Goal: Submit feedback/report problem: Submit feedback/report problem

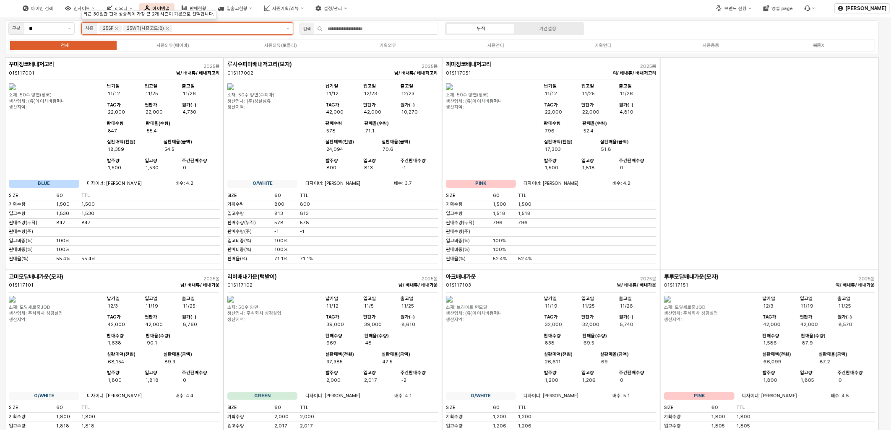
click at [171, 29] on div "25WT(시즌코드:8)" at bounding box center [147, 29] width 49 height 8
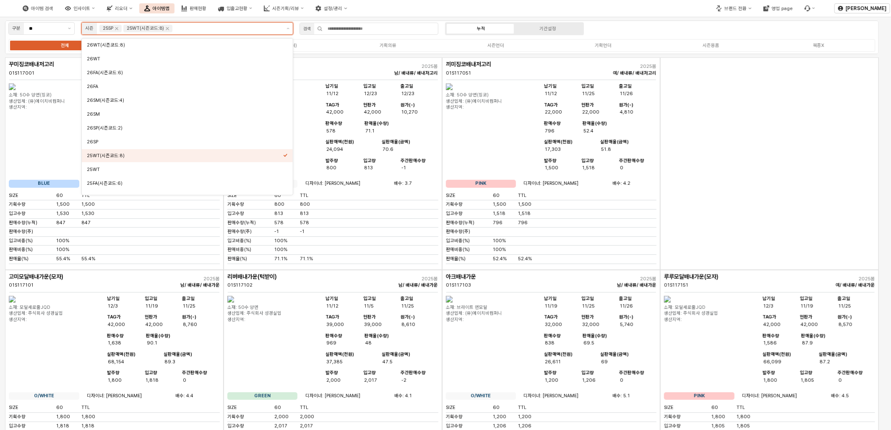
scroll to position [64, 0]
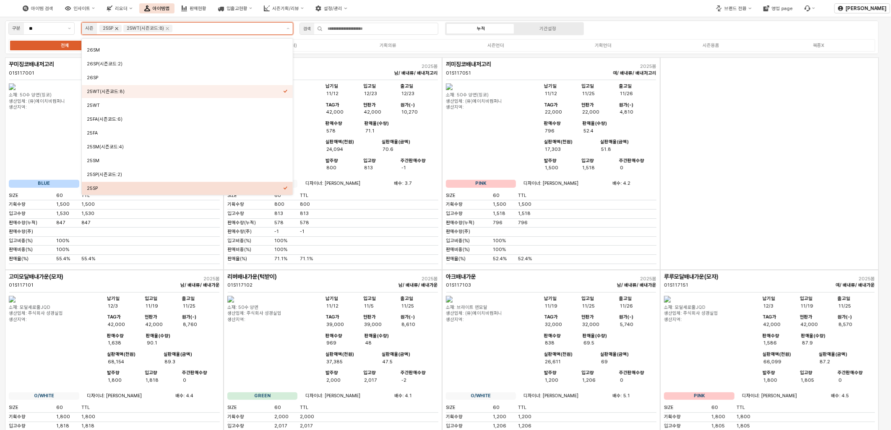
click at [115, 29] on icon "Remove 25SP" at bounding box center [116, 28] width 7 height 7
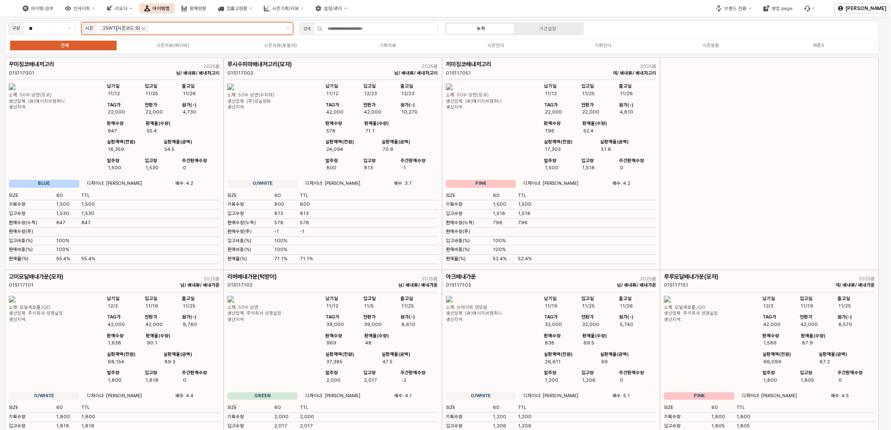
click at [115, 29] on div "25WT(시즌코드:8)" at bounding box center [121, 29] width 37 height 8
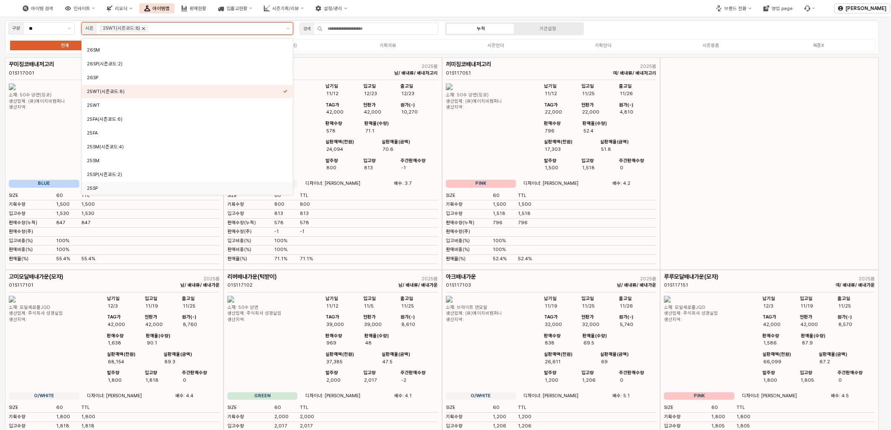
click at [143, 27] on icon "Remove 25WT(시즌코드:8)" at bounding box center [143, 28] width 7 height 7
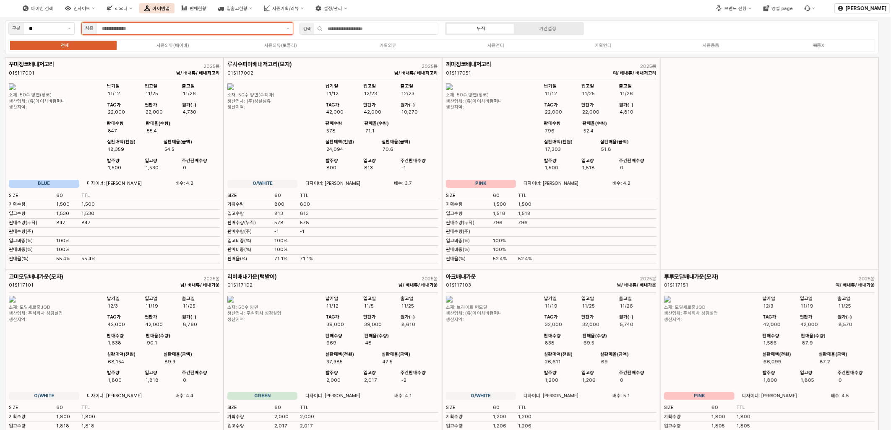
click at [141, 28] on input "App Frame" at bounding box center [191, 29] width 179 height 8
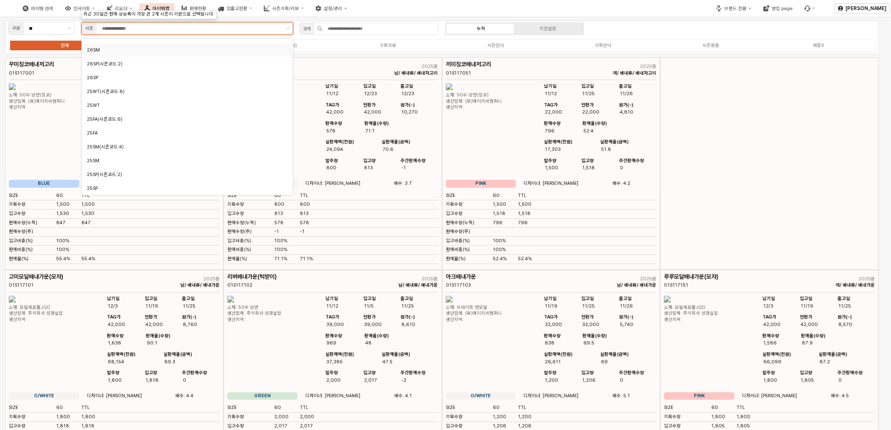
click at [104, 52] on div "26SM" at bounding box center [185, 50] width 196 height 6
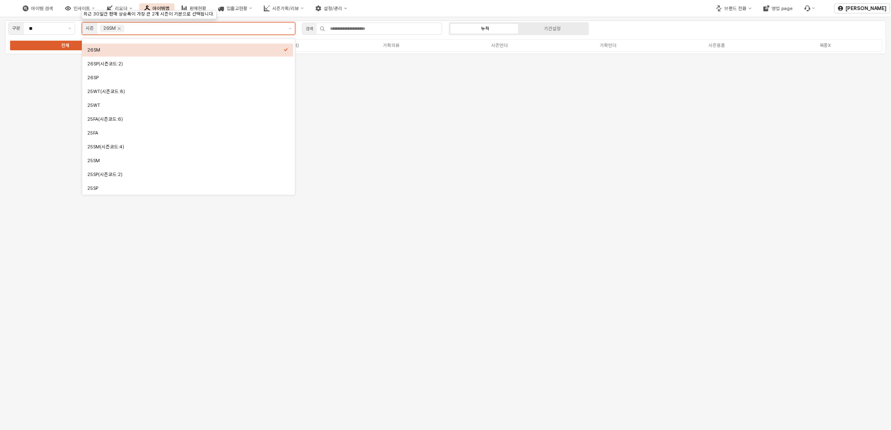
click at [109, 52] on div "26SM" at bounding box center [185, 50] width 196 height 6
click at [97, 161] on div "25SM" at bounding box center [185, 161] width 196 height 6
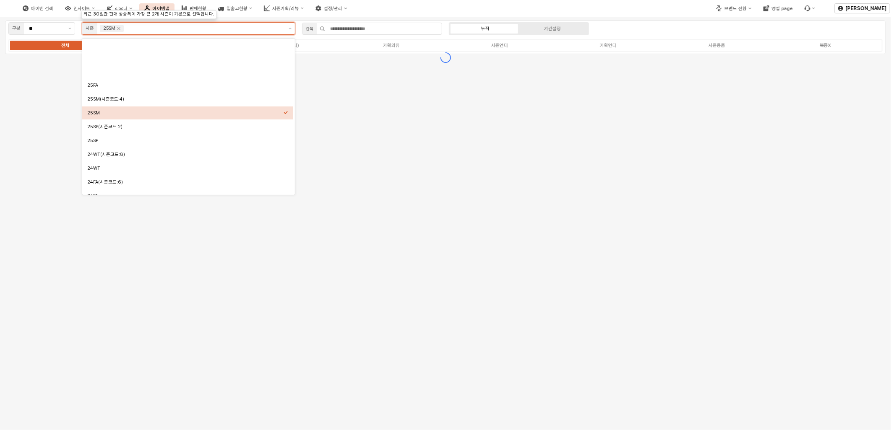
scroll to position [157, 0]
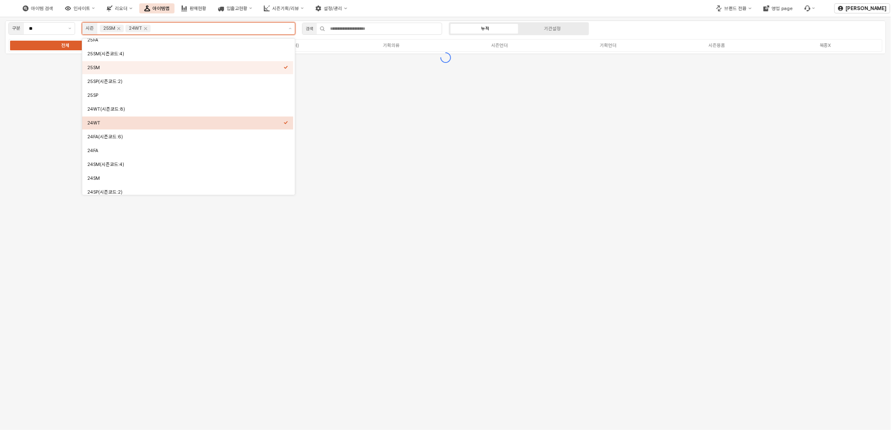
click at [114, 128] on div "24WT" at bounding box center [187, 123] width 211 height 13
click at [112, 173] on div "24SM" at bounding box center [187, 178] width 211 height 13
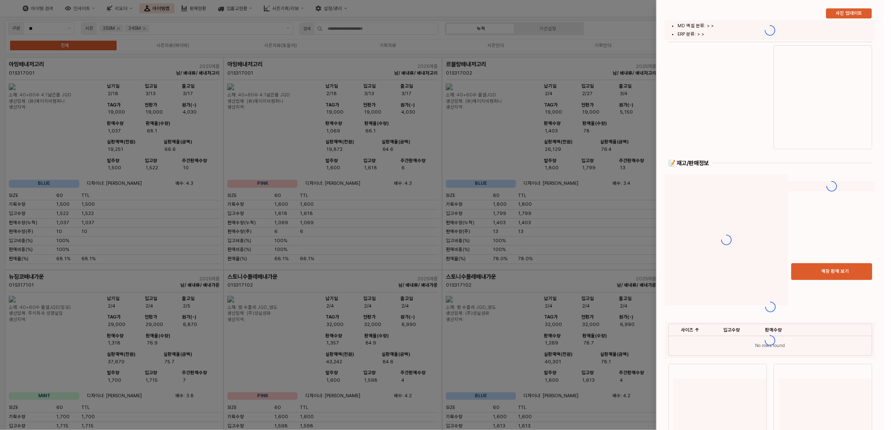
click at [625, 51] on div at bounding box center [445, 215] width 891 height 430
click at [630, 23] on div at bounding box center [445, 215] width 891 height 430
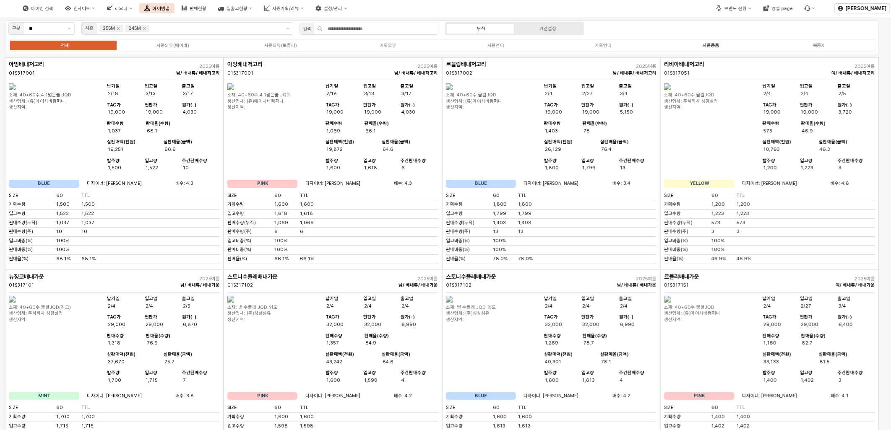
click at [720, 42] on label "시즌용품" at bounding box center [711, 45] width 108 height 7
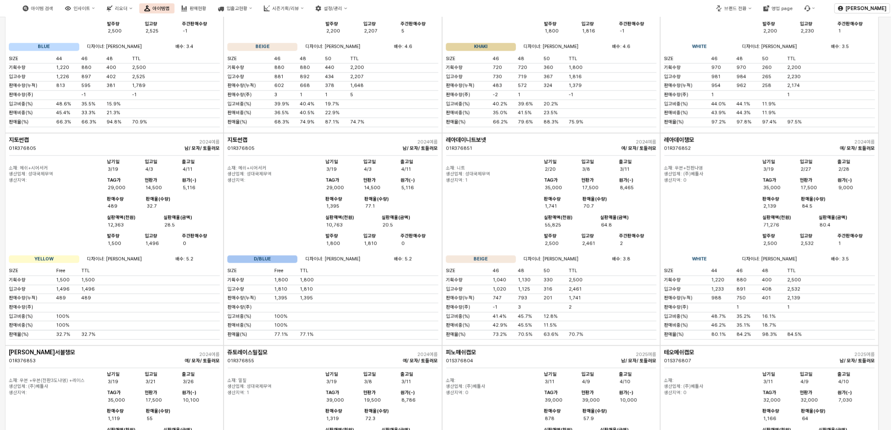
scroll to position [5079, 0]
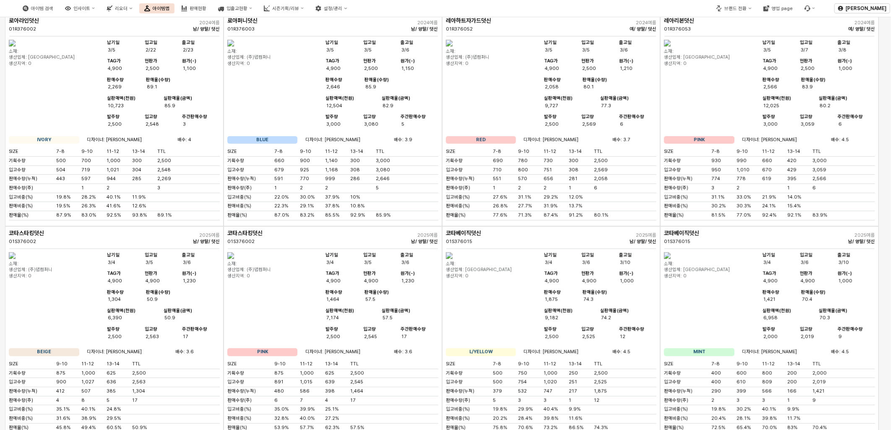
scroll to position [372, 0]
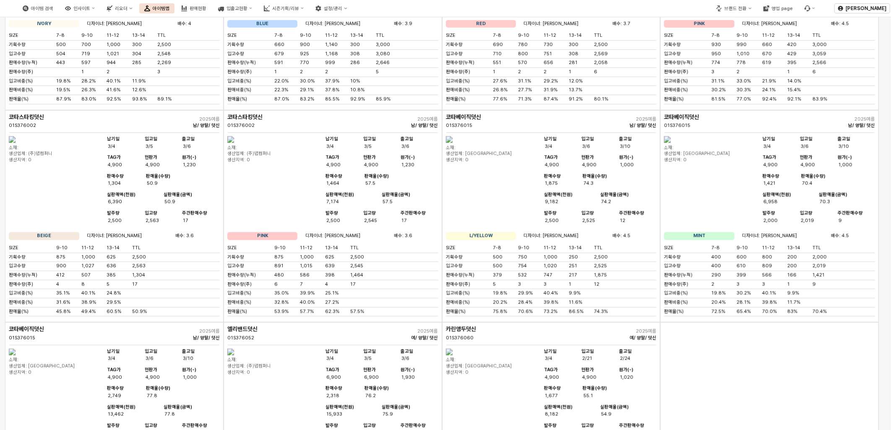
drag, startPoint x: 539, startPoint y: 258, endPoint x: 581, endPoint y: 258, distance: 41.9
click at [581, 229] on div "소재: 생산업체: 경덕섬유 생산지역: 0 납기일 3/4 입고[DATE] 출고일 3/10 TAG가 4,900 현판가 4,900 원가(-) 1,0…" at bounding box center [551, 182] width 211 height 93
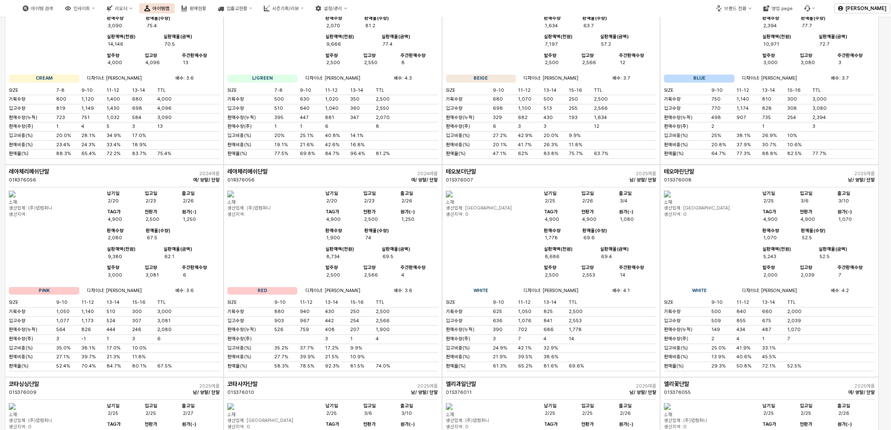
scroll to position [2079, 0]
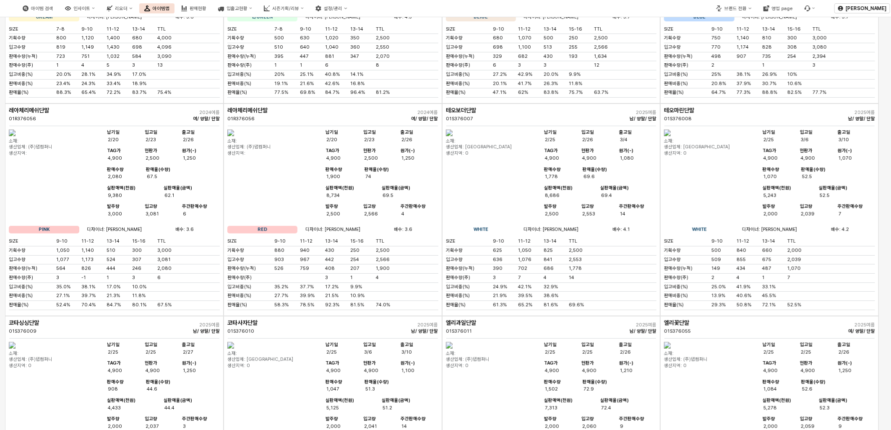
click at [451, 51] on div "입고수량" at bounding box center [469, 47] width 47 height 6
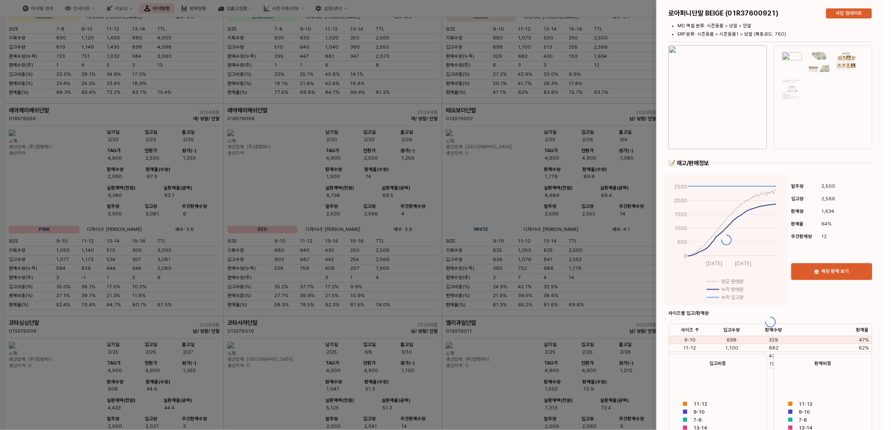
click at [437, 259] on div at bounding box center [445, 215] width 891 height 430
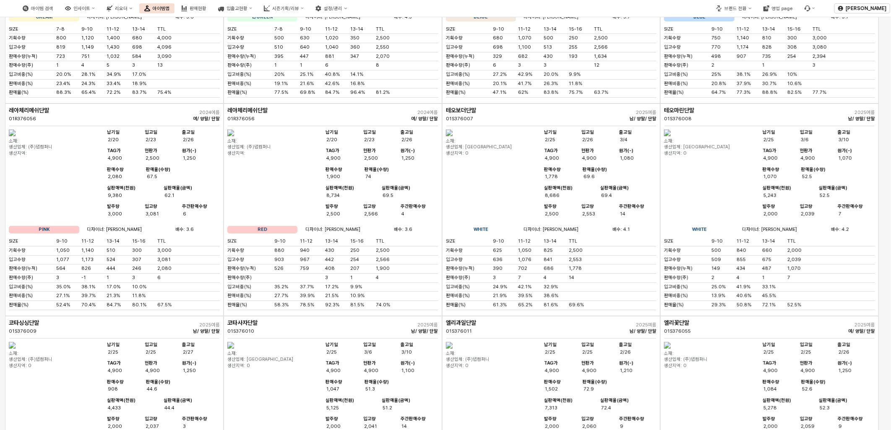
click at [447, 122] on div "테오보더단말 01S376007" at bounding box center [509, 114] width 127 height 15
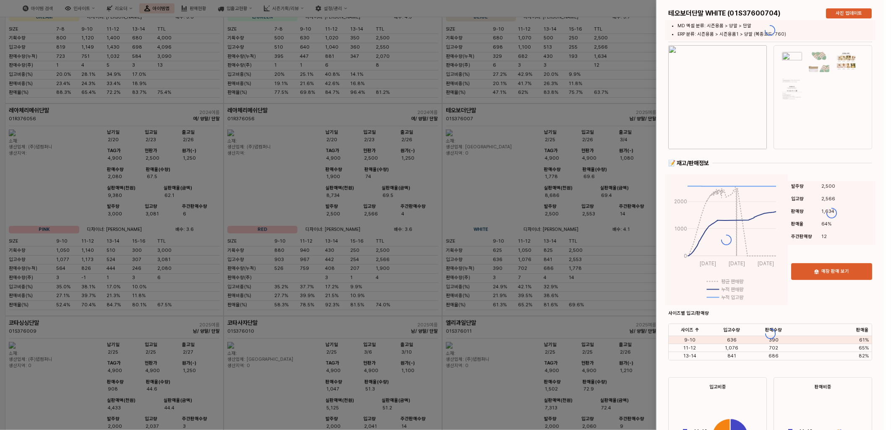
click at [463, 305] on div at bounding box center [445, 215] width 891 height 430
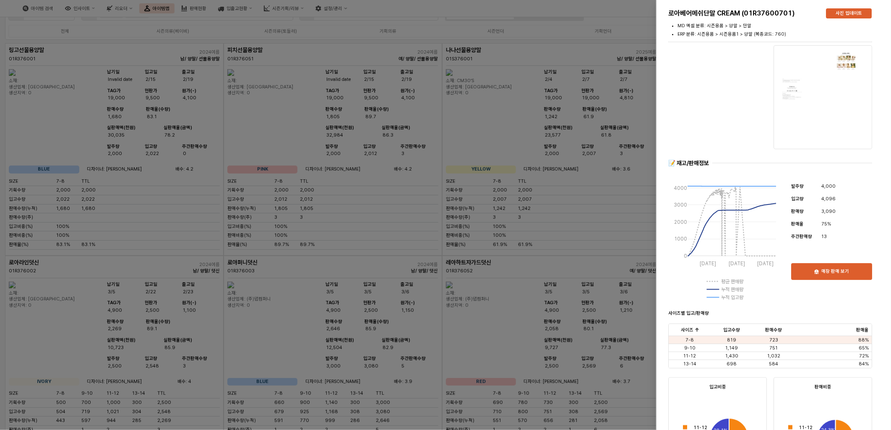
scroll to position [0, 0]
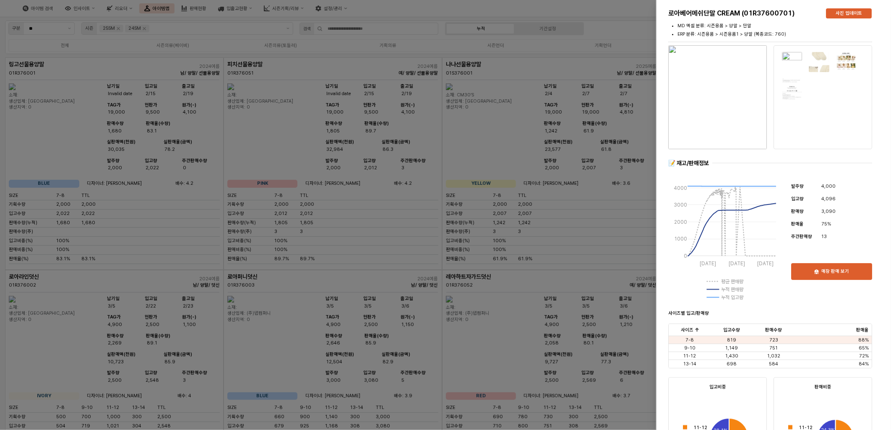
click at [123, 247] on div at bounding box center [445, 215] width 891 height 430
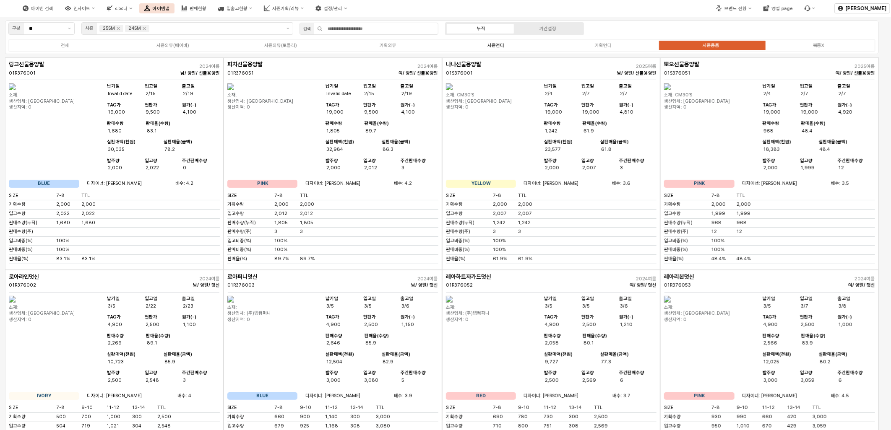
click at [500, 45] on div "시즌언더" at bounding box center [495, 45] width 17 height 5
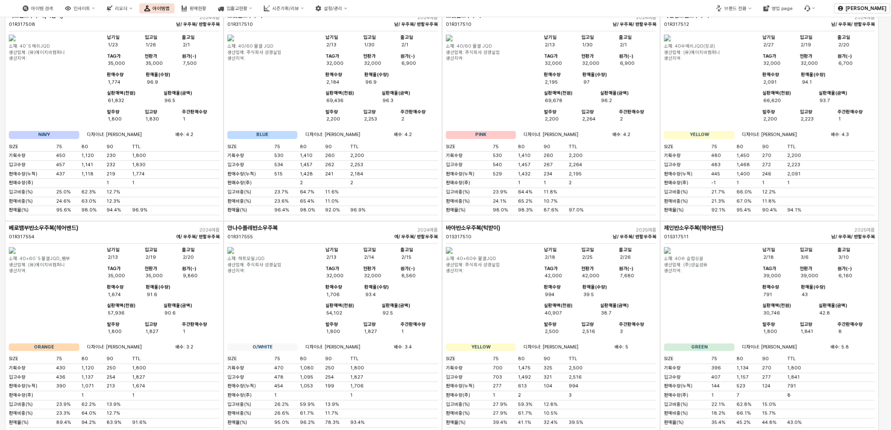
scroll to position [2717, 0]
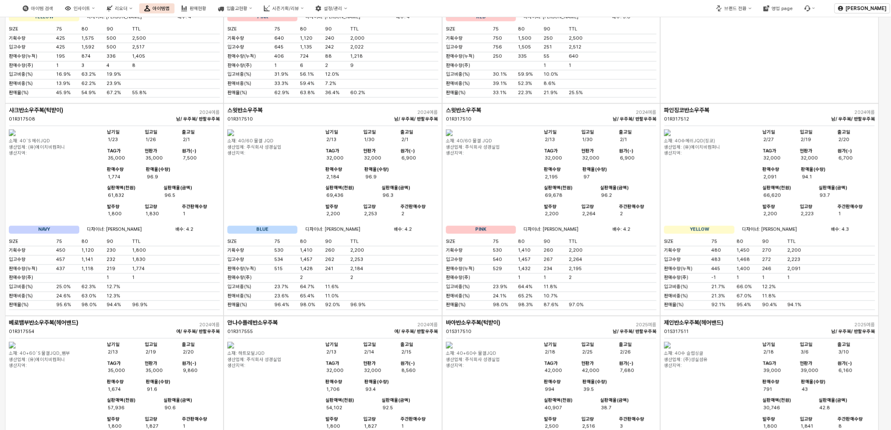
drag, startPoint x: 728, startPoint y: 15, endPoint x: 733, endPoint y: 13, distance: 5.2
click at [733, 13] on div "브랜드 전환 영업 page" at bounding box center [765, 8] width 109 height 21
click at [735, 11] on button "브랜드 전환" at bounding box center [733, 8] width 45 height 10
click at [726, 37] on div "디즈니" at bounding box center [745, 37] width 52 height 6
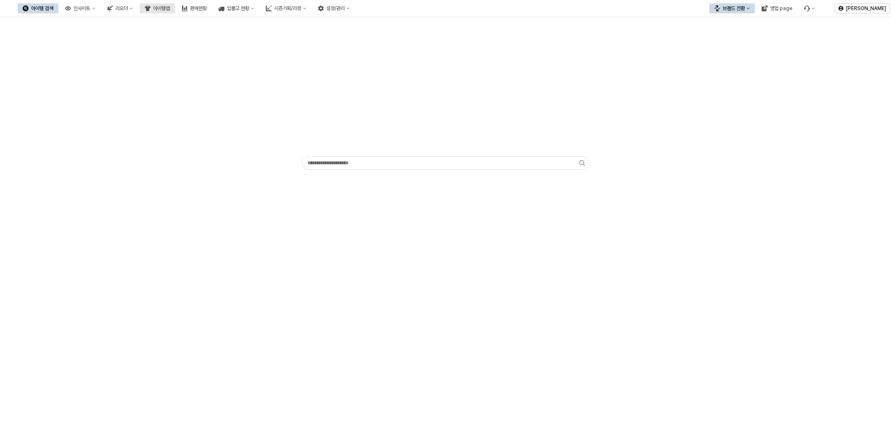
click at [170, 10] on div "아이템맵" at bounding box center [161, 8] width 17 height 6
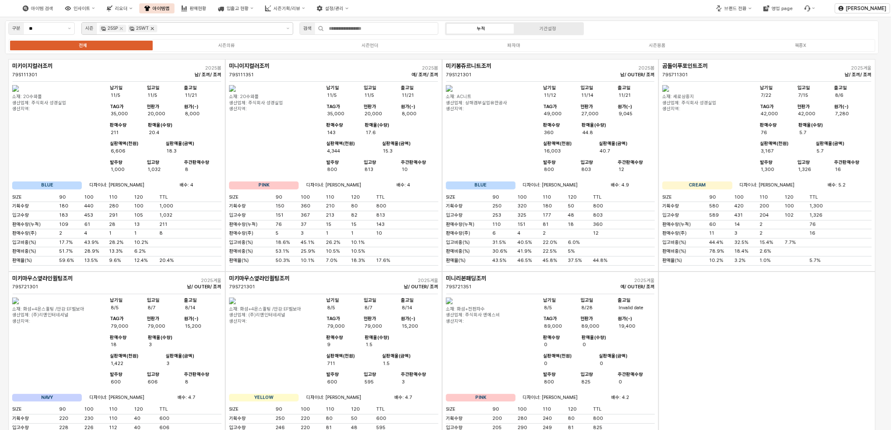
click at [151, 26] on icon "Remove 25WT" at bounding box center [152, 28] width 7 height 7
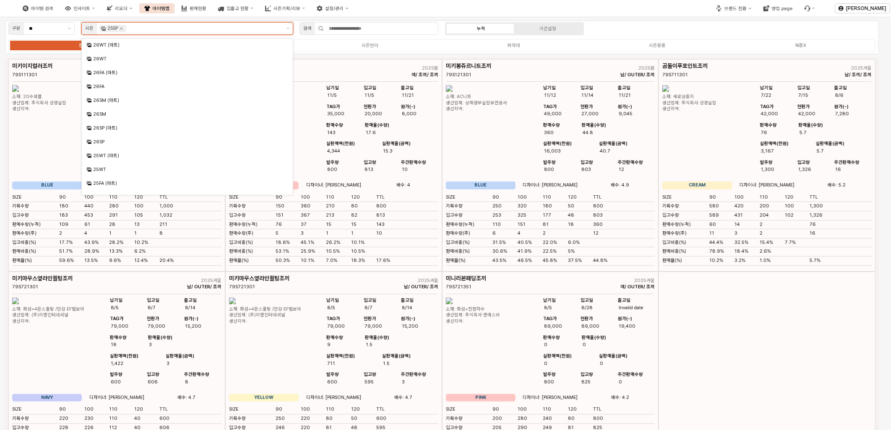
scroll to position [64, 0]
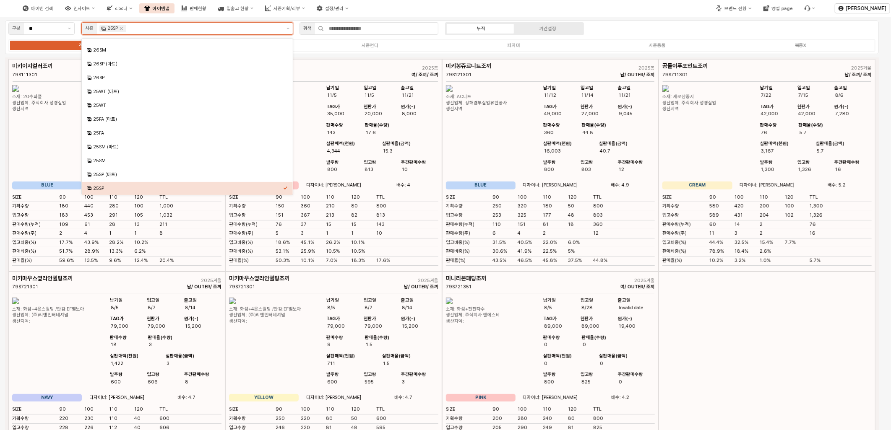
click at [161, 26] on input "App Frame" at bounding box center [204, 29] width 153 height 8
click at [115, 158] on div "25SM" at bounding box center [188, 161] width 190 height 6
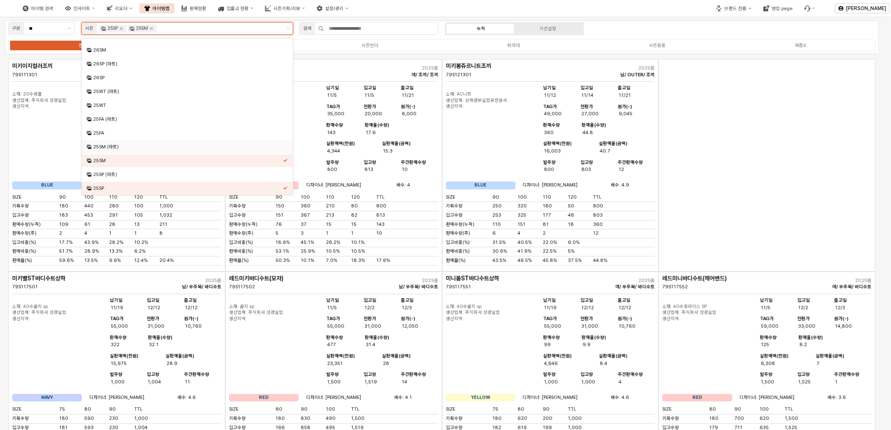
click at [118, 150] on div "25SM (마트)" at bounding box center [185, 147] width 196 height 8
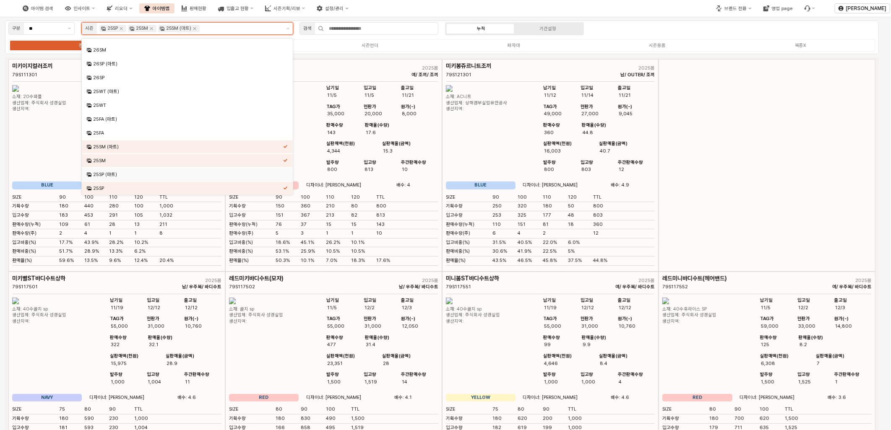
click at [115, 172] on div "25SP (마트)" at bounding box center [188, 175] width 190 height 6
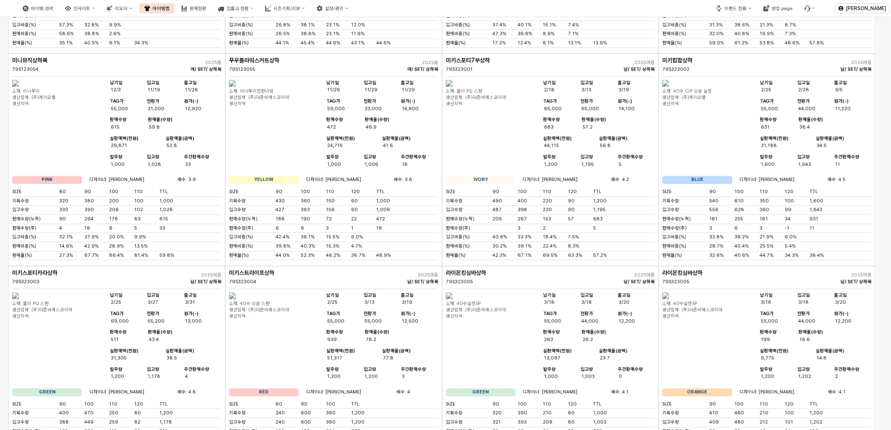
scroll to position [0, 0]
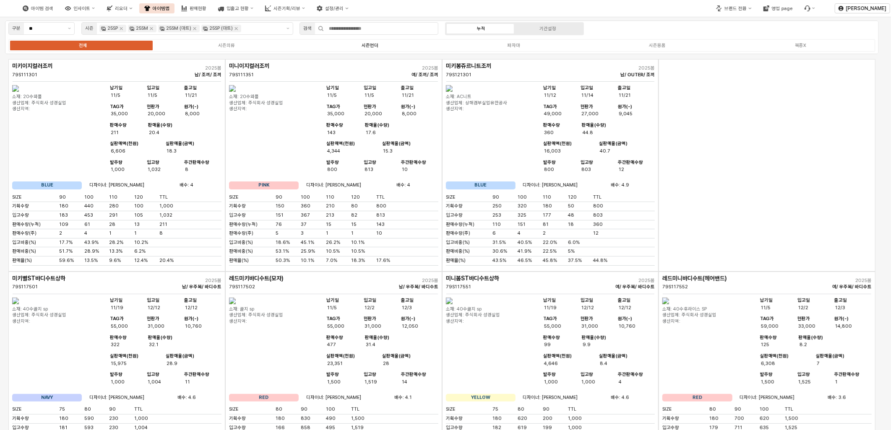
click at [383, 43] on label "시즌언더" at bounding box center [369, 45] width 143 height 7
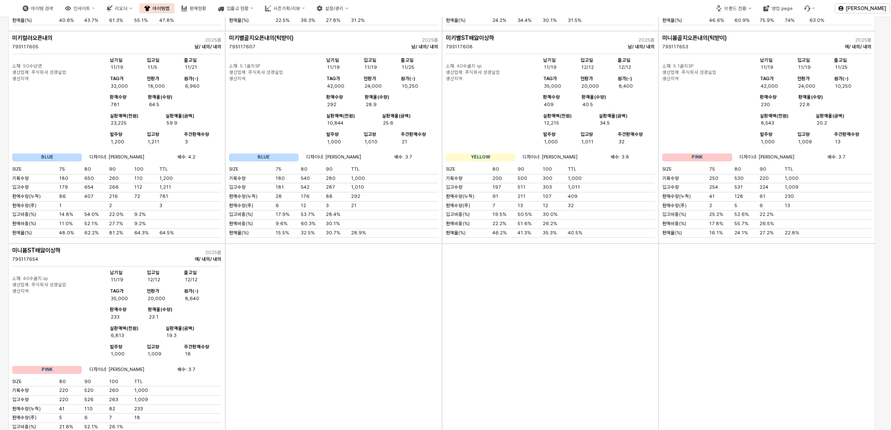
scroll to position [1537, 0]
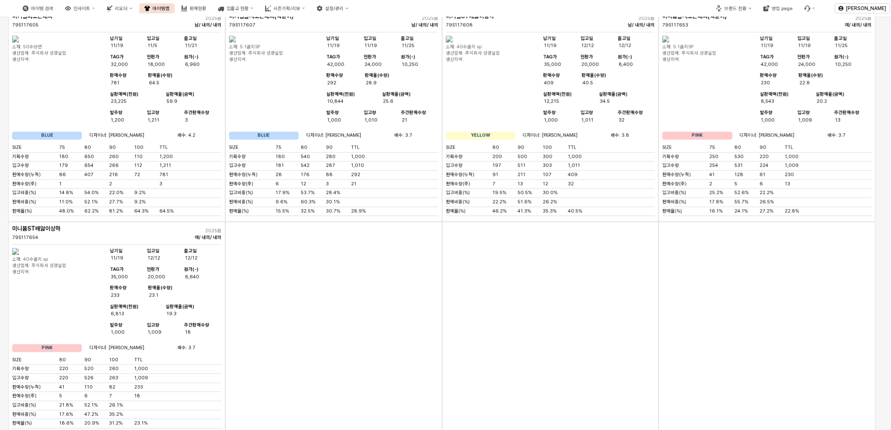
click at [282, 222] on div "미키별골지오픈내의(턱받이) 79S117607 2025봄 남/ 내의/ 내의 소재: 5:1골지SP 생산업체: 주식회사 성경실업 생산지역: 납기일 …" at bounding box center [333, 115] width 217 height 213
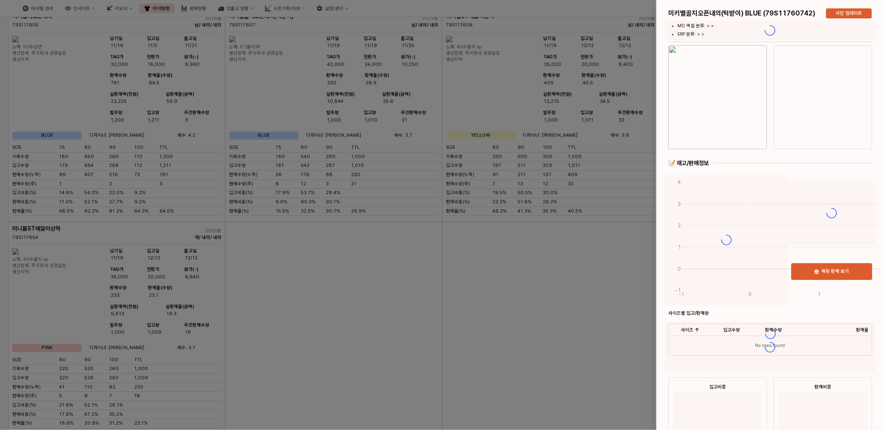
click at [234, 265] on div at bounding box center [445, 215] width 891 height 430
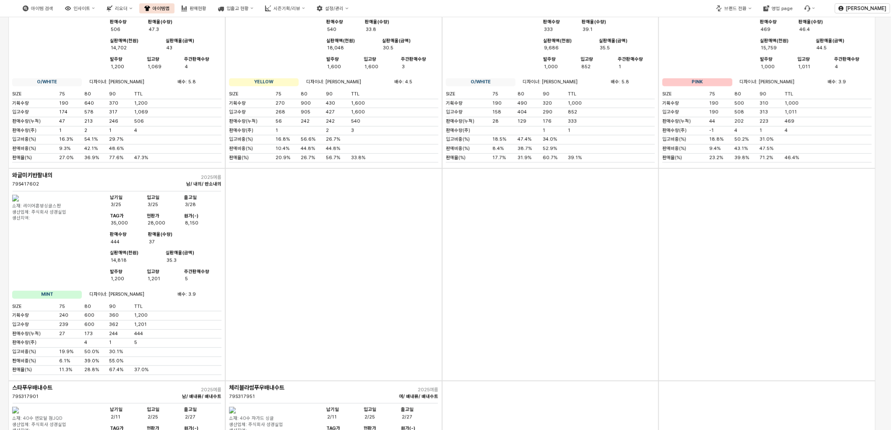
scroll to position [4706, 0]
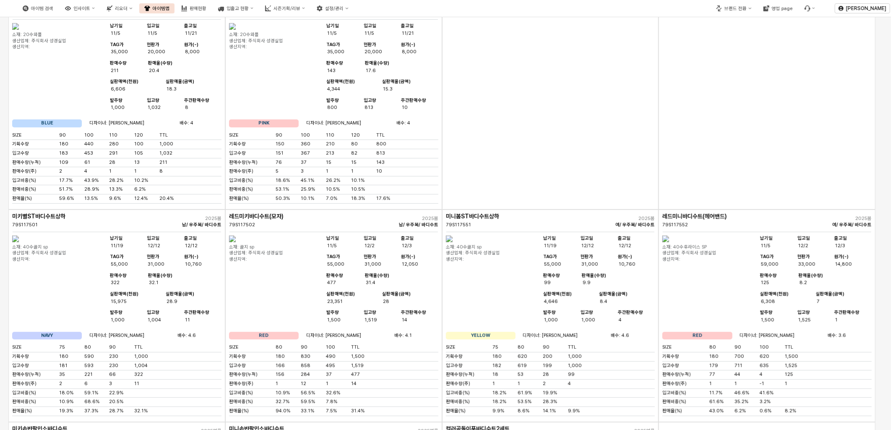
scroll to position [0, 0]
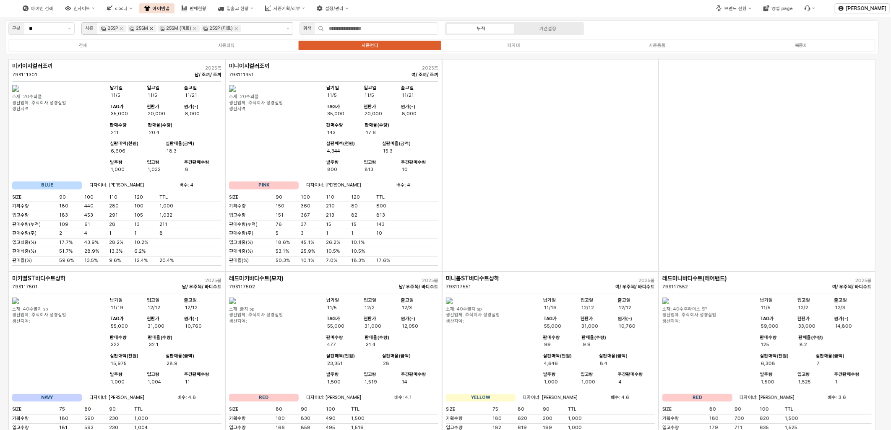
click at [153, 27] on icon "Remove 25SM" at bounding box center [151, 28] width 7 height 7
click at [122, 27] on icon "Remove 25SP" at bounding box center [121, 28] width 7 height 7
click at [178, 28] on icon "Remove 25SP (마트)" at bounding box center [177, 28] width 7 height 7
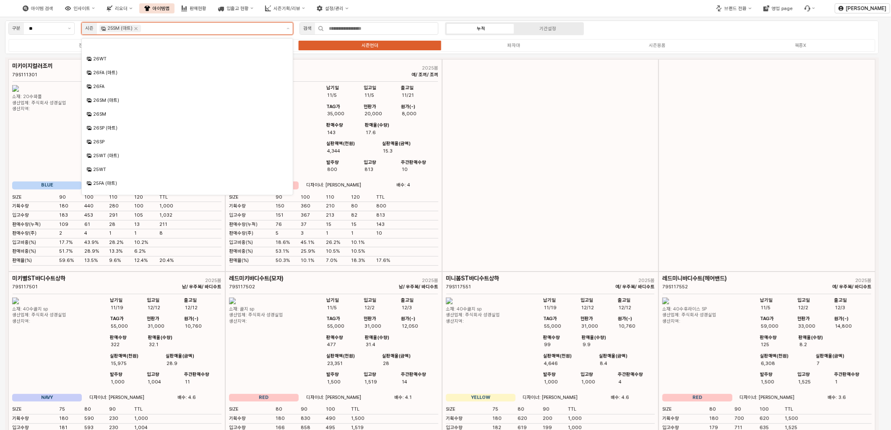
scroll to position [23, 0]
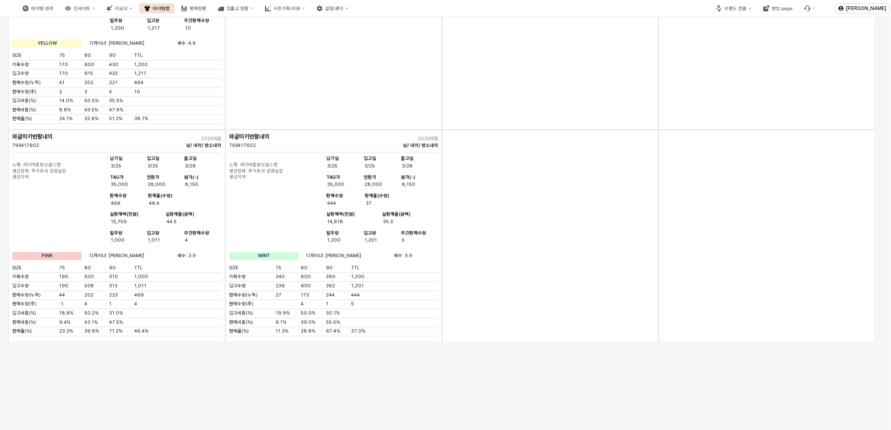
scroll to position [812, 0]
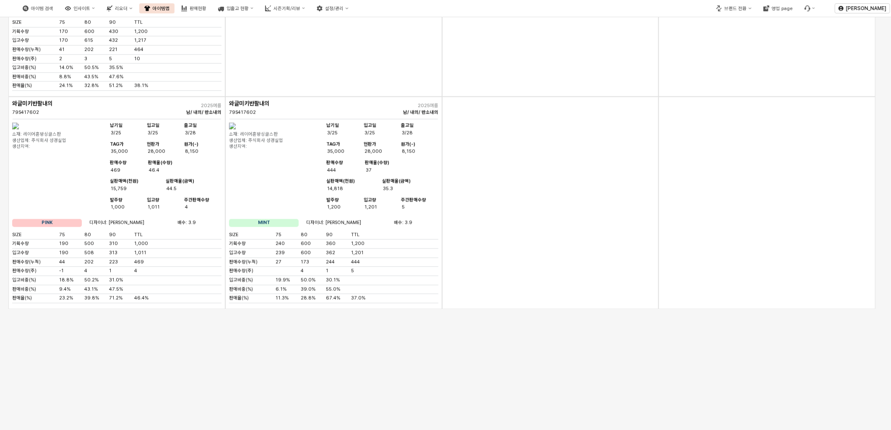
click at [540, 237] on div "App Frame" at bounding box center [550, 203] width 217 height 213
click at [564, 308] on div "App Frame" at bounding box center [550, 203] width 217 height 213
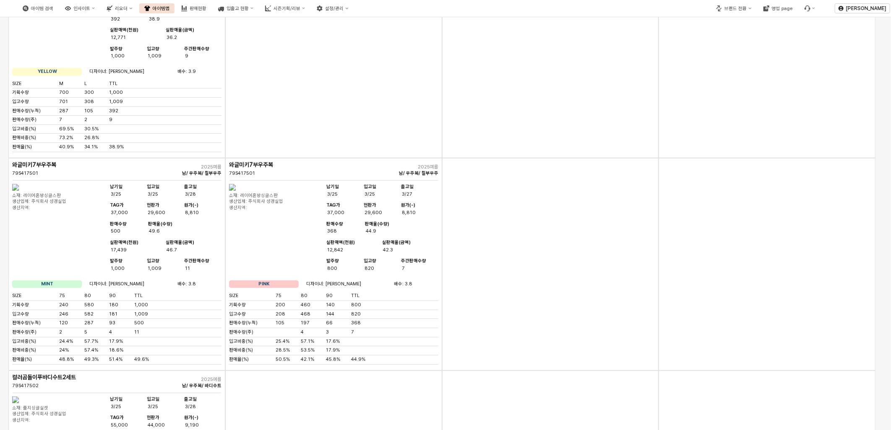
scroll to position [0, 0]
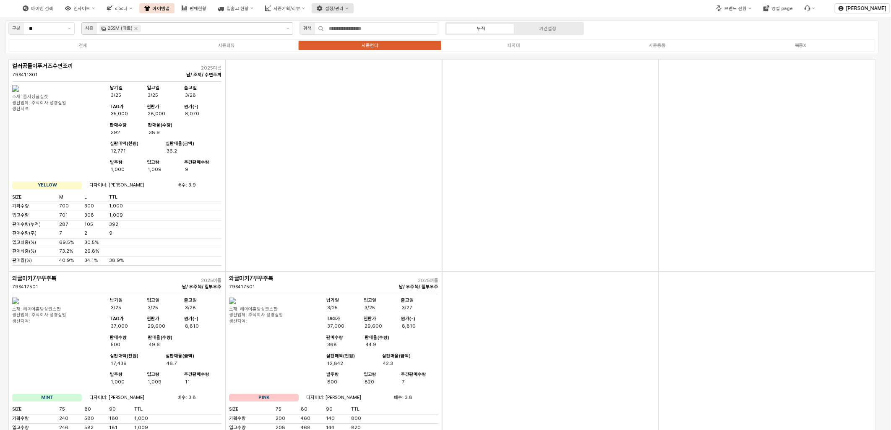
click at [343, 8] on div "설정/관리" at bounding box center [334, 8] width 18 height 5
click at [363, 27] on div "제품 정보 관리" at bounding box center [361, 23] width 66 height 13
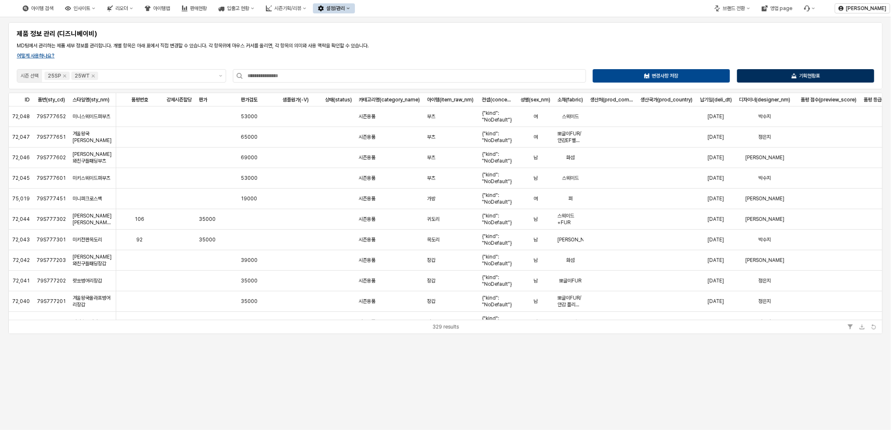
click at [777, 71] on div "기획현황표" at bounding box center [806, 76] width 130 height 13
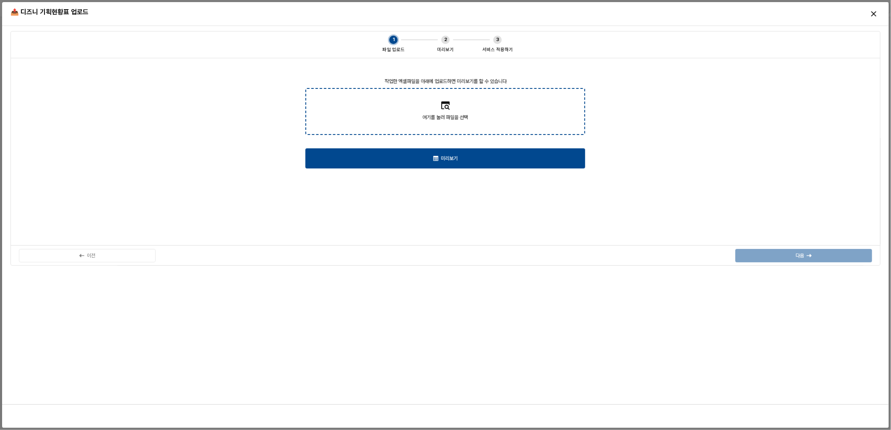
click at [384, 158] on div "미리보기" at bounding box center [445, 158] width 272 height 19
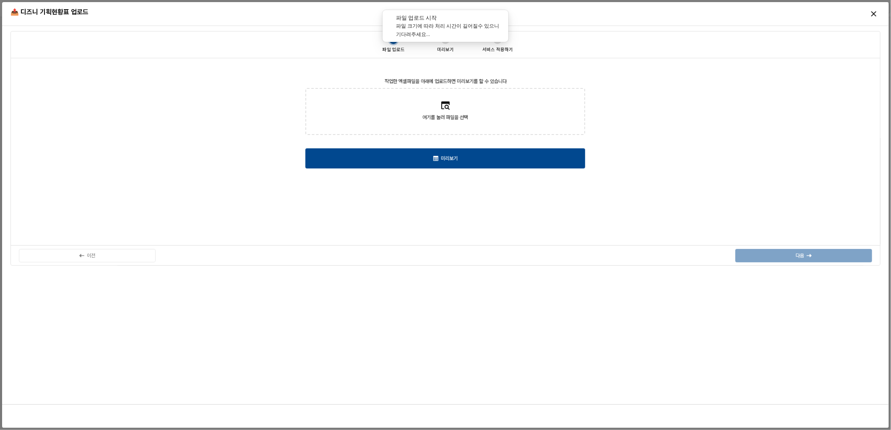
click at [199, 185] on div "작업한 엑셀파일을 아래에 업로드하면 미리보기를 할 수 있습니다 여기를 눌러 파일을 선택 미리보기" at bounding box center [446, 152] width 860 height 178
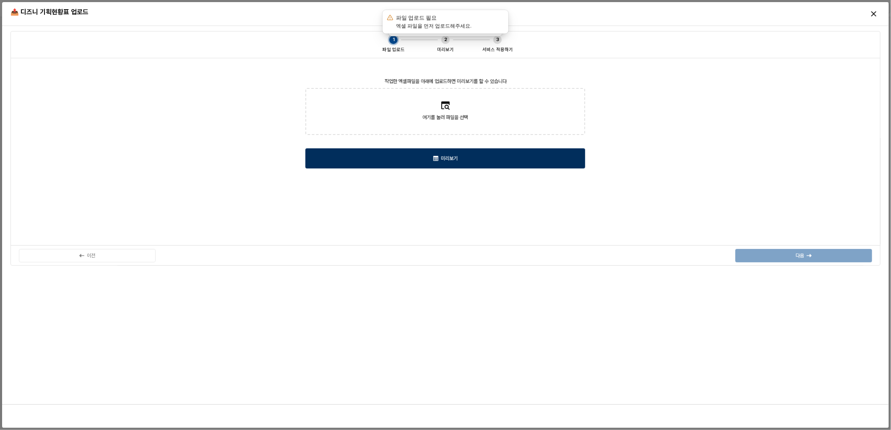
click at [332, 162] on div "미리보기" at bounding box center [445, 158] width 272 height 19
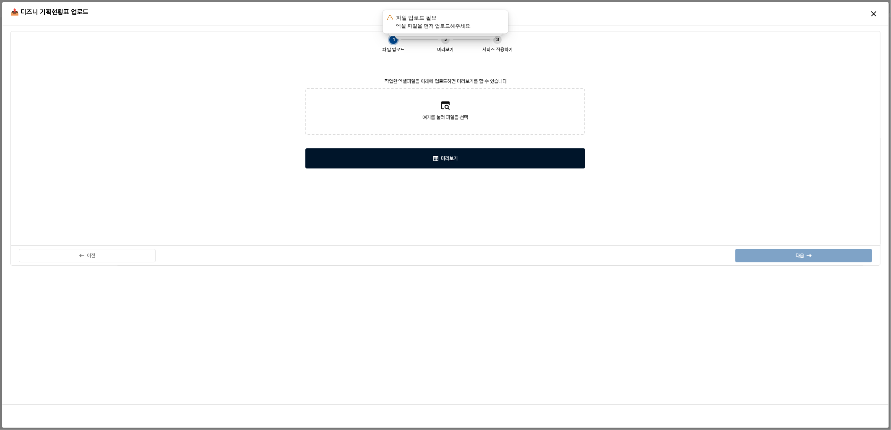
click at [332, 162] on div "미리보기" at bounding box center [445, 158] width 272 height 19
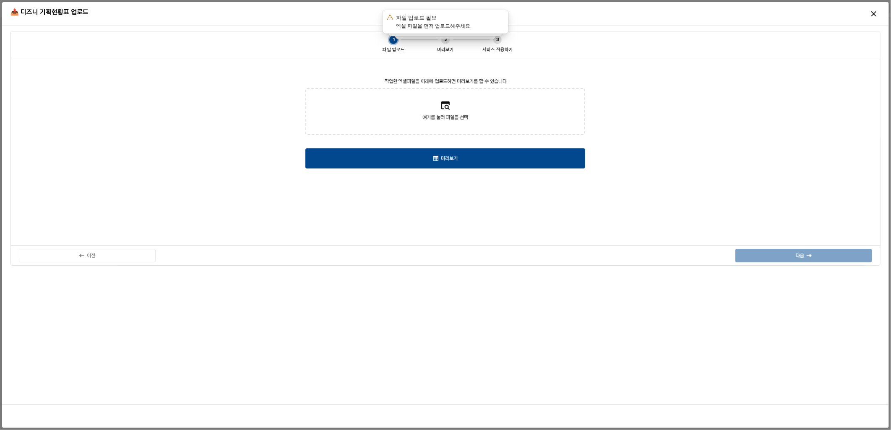
click at [328, 194] on div "작업한 엑셀파일을 아래에 업로드하면 미리보기를 할 수 있습니다 여기를 눌러 파일을 선택 미리보기" at bounding box center [446, 152] width 860 height 178
click at [227, 205] on div "작업한 엑셀파일을 아래에 업로드하면 미리보기를 할 수 있습니다 여기를 눌러 파일을 선택 미리보기" at bounding box center [446, 152] width 860 height 178
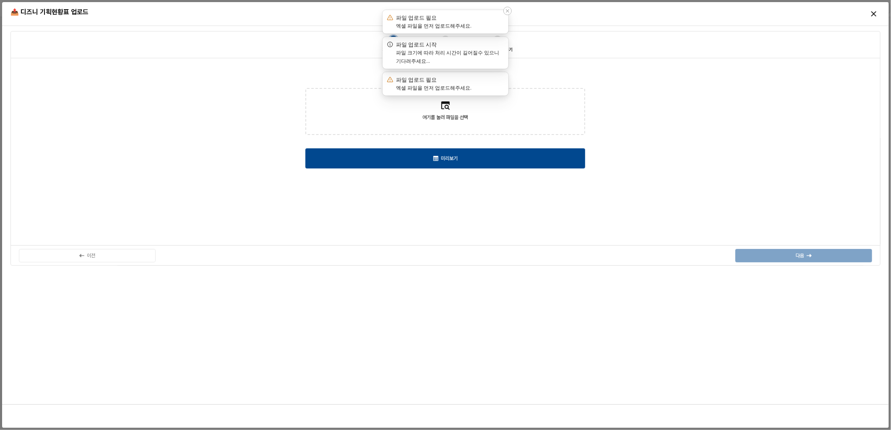
click at [505, 13] on icon "Notifications (F8)" at bounding box center [507, 10] width 5 height 5
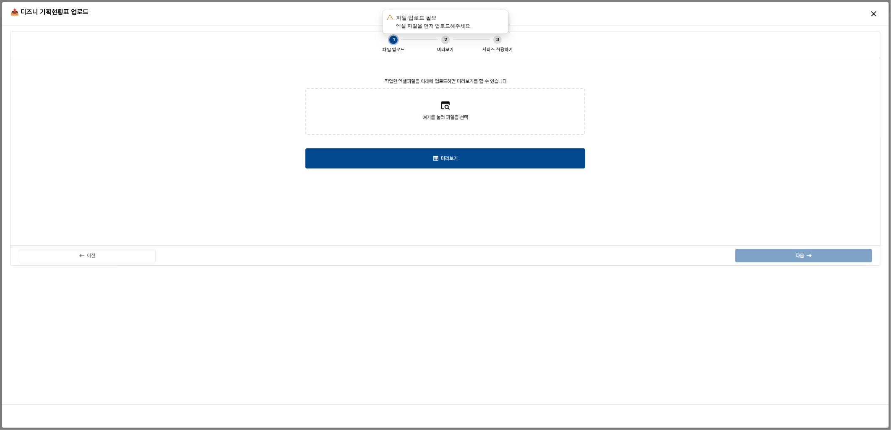
click at [505, 13] on icon "Notifications (F8)" at bounding box center [507, 10] width 5 height 5
click at [870, 15] on div "Close" at bounding box center [873, 14] width 13 height 13
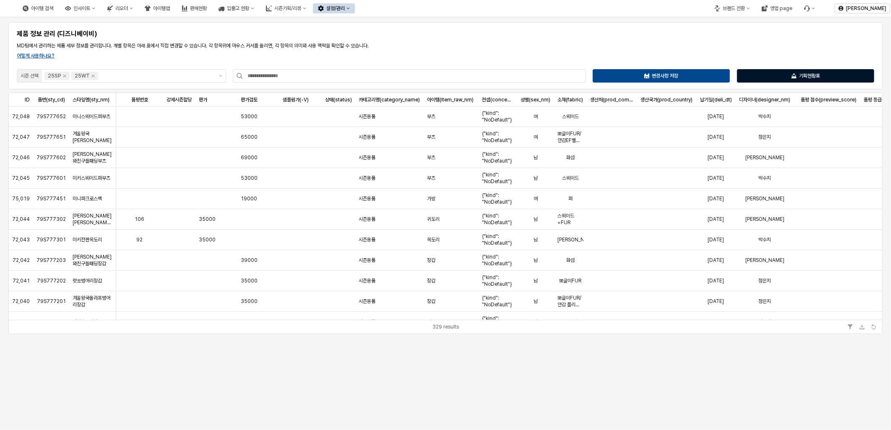
click at [768, 76] on div "기획현황표" at bounding box center [806, 76] width 130 height 13
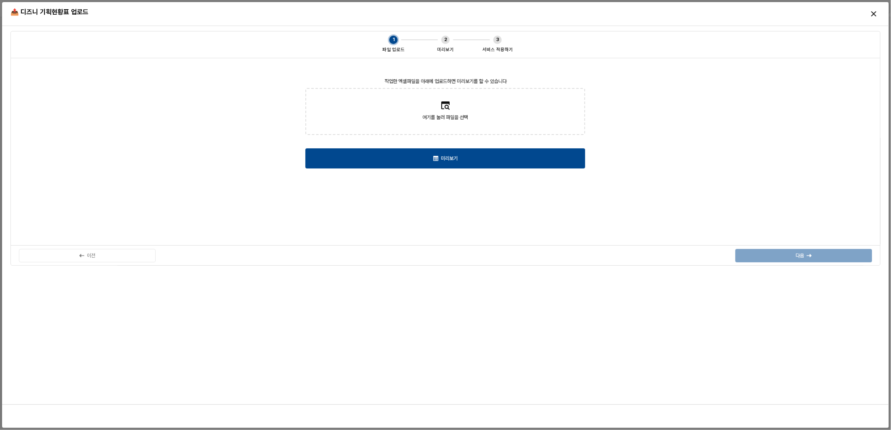
click at [446, 111] on label "여기를 눌러 파일을 선택" at bounding box center [445, 111] width 278 height 45
click at [445, 111] on input "여기를 눌러 파일을 선택" at bounding box center [445, 111] width 0 height 0
type input "**********"
click at [417, 104] on label "여기를 눌러 파일을 선택" at bounding box center [445, 111] width 278 height 45
click at [445, 111] on input "여기를 눌러 파일을 선택" at bounding box center [445, 111] width 0 height 0
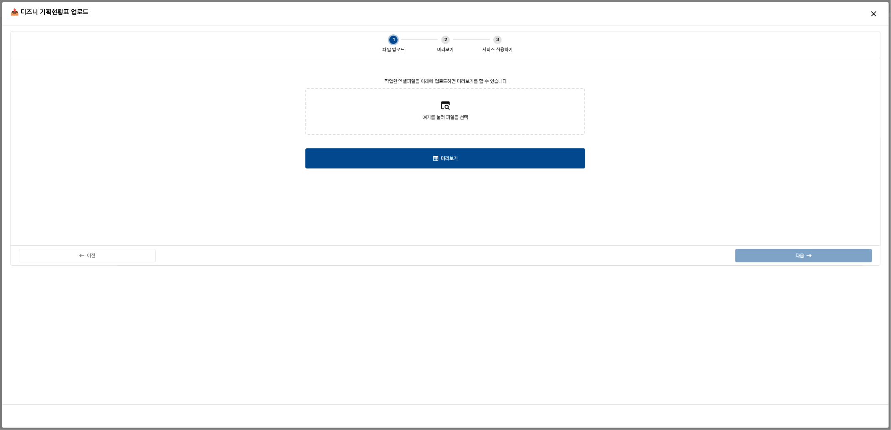
type input "**********"
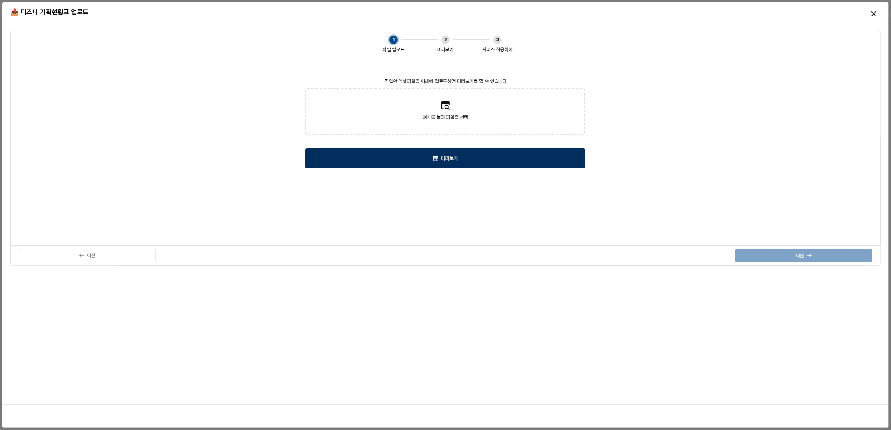
click at [413, 157] on div "미리보기" at bounding box center [445, 158] width 272 height 19
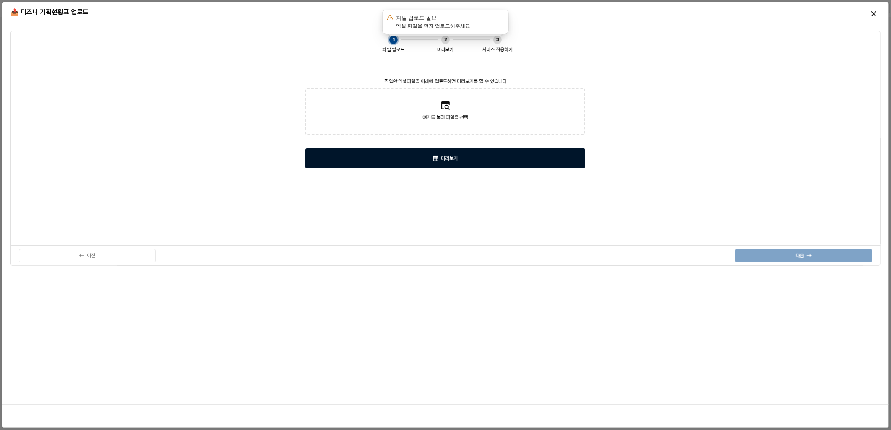
click at [413, 156] on div "미리보기" at bounding box center [445, 158] width 272 height 19
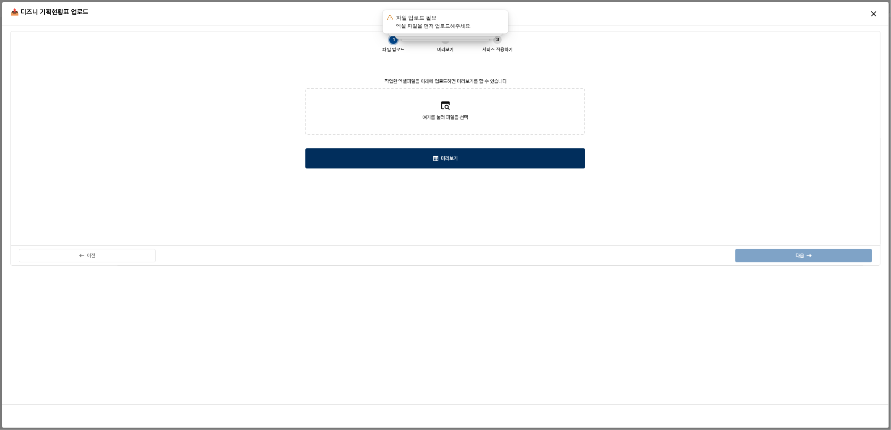
click at [413, 156] on div "미리보기" at bounding box center [445, 158] width 272 height 19
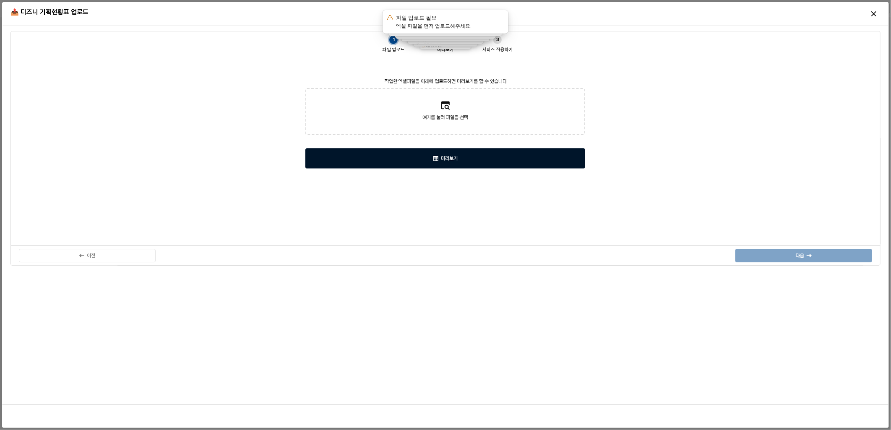
click at [413, 156] on div "미리보기" at bounding box center [445, 158] width 272 height 19
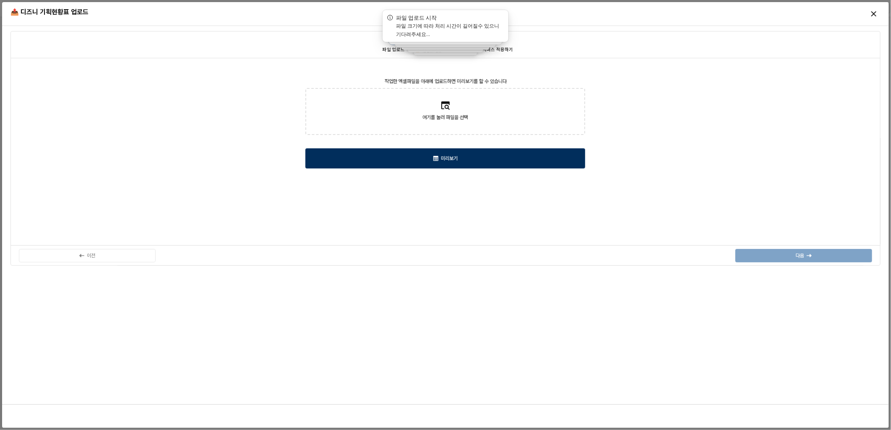
click at [413, 156] on div "미리보기" at bounding box center [445, 158] width 272 height 19
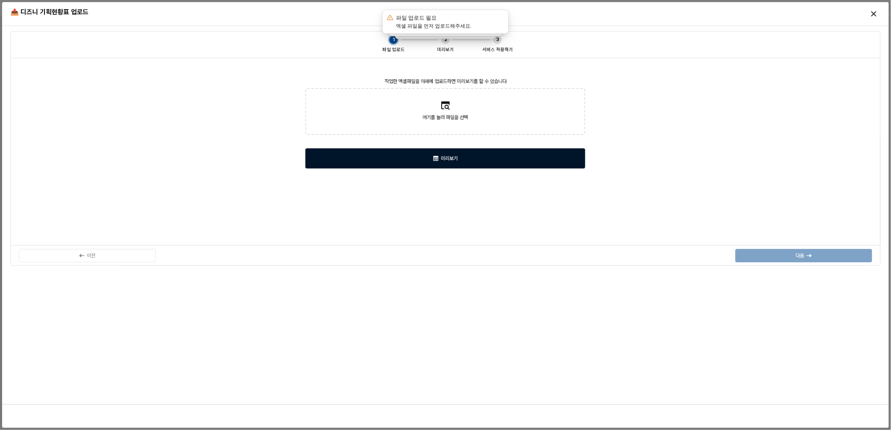
click at [413, 156] on div "미리보기" at bounding box center [445, 158] width 272 height 19
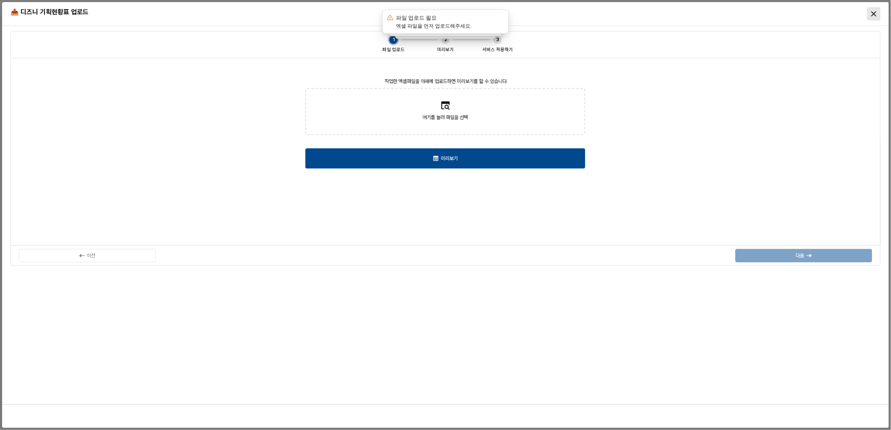
click at [873, 12] on icon "Close" at bounding box center [873, 13] width 5 height 5
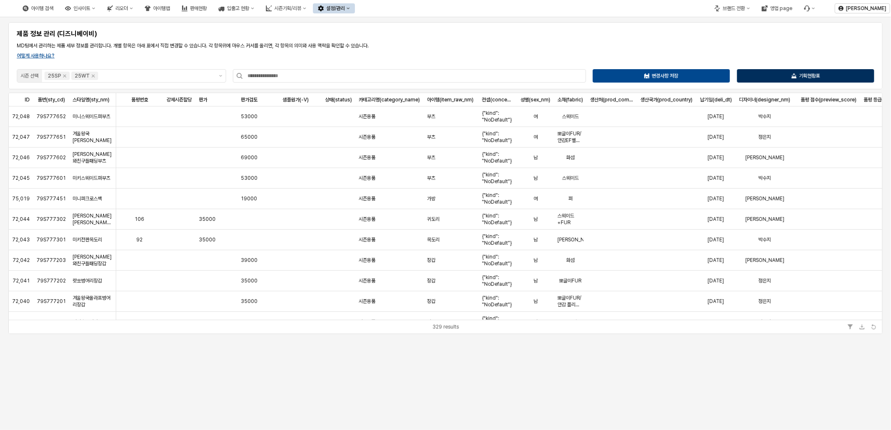
click at [810, 77] on p "기획현황표" at bounding box center [809, 76] width 21 height 7
click at [760, 70] on div "기획현황표" at bounding box center [806, 76] width 130 height 13
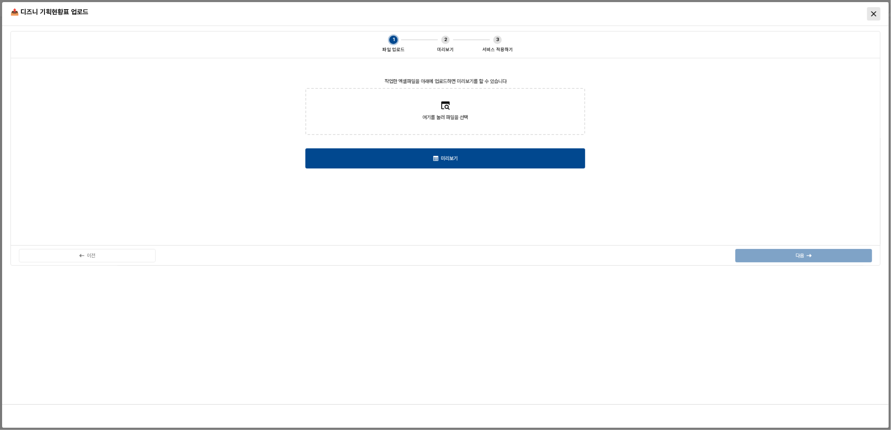
click at [875, 18] on div "Close" at bounding box center [873, 14] width 13 height 13
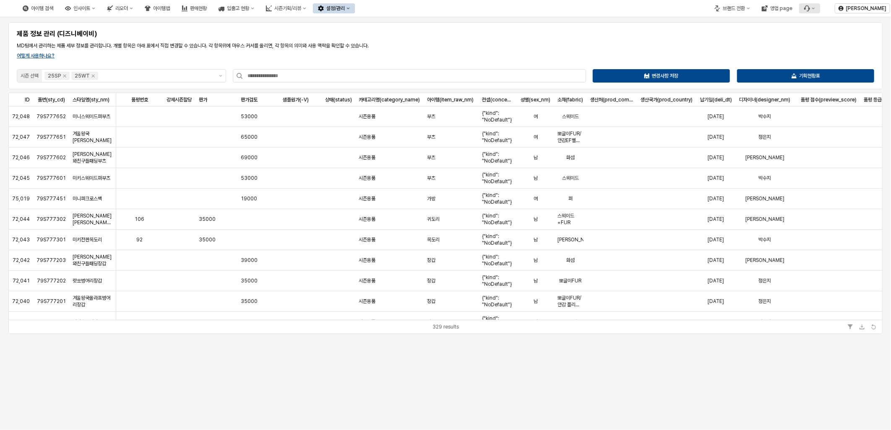
click at [809, 10] on icon "Menu item 6" at bounding box center [807, 8] width 6 height 6
click at [825, 26] on div "버그 제보/개선 요청" at bounding box center [833, 23] width 44 height 7
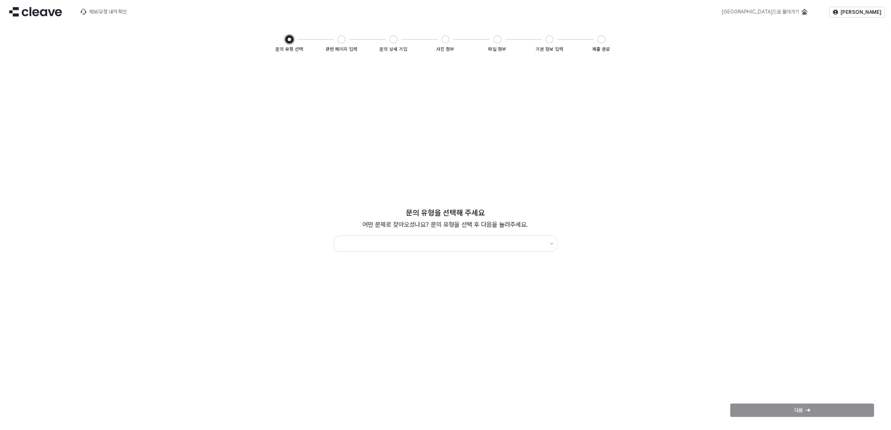
click at [324, 123] on div "문의 유형을 선택해 주세요 어떤 문제로 찾아오셨나요? 문의 유형을 선택 후 다음을 눌러주세요. 이전 다음" at bounding box center [445, 243] width 881 height 363
